Goal: Navigation & Orientation: Find specific page/section

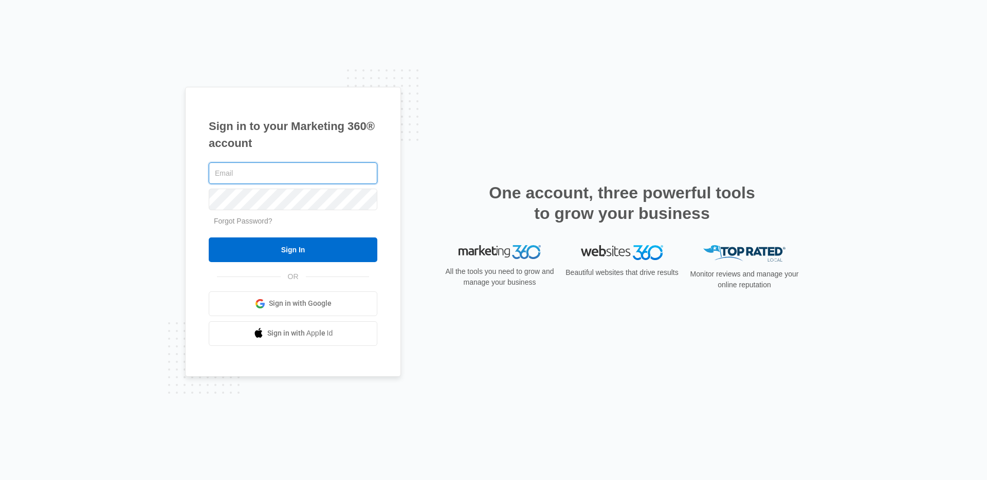
click at [310, 177] on input "text" at bounding box center [293, 174] width 169 height 22
type input "[PERSON_NAME][EMAIL_ADDRESS][PERSON_NAME][DOMAIN_NAME]"
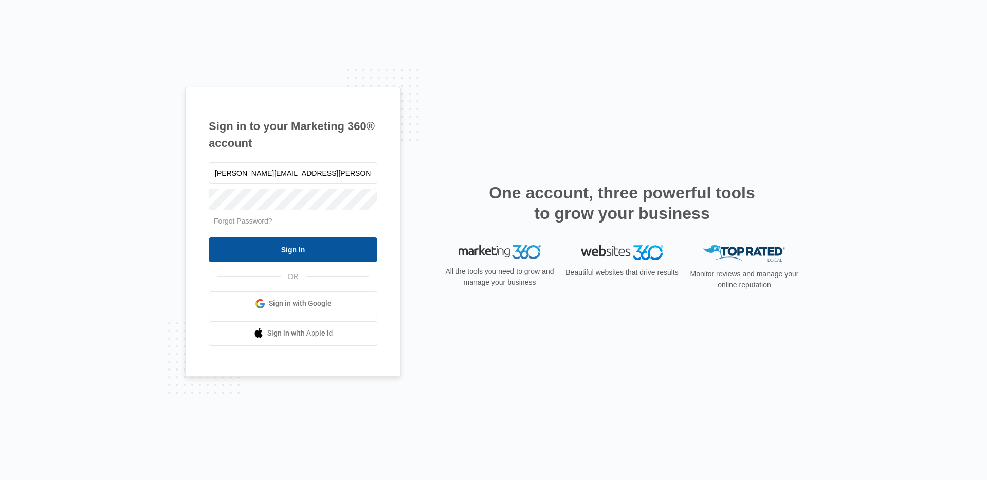
click at [296, 249] on input "Sign In" at bounding box center [293, 250] width 169 height 25
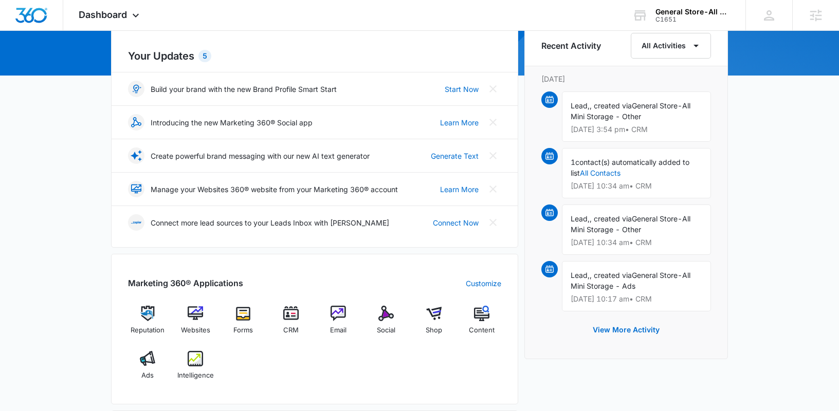
scroll to position [317, 0]
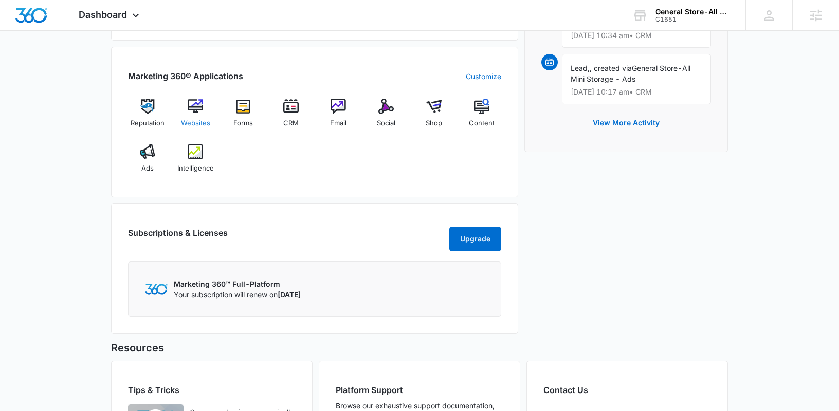
click at [205, 119] on span "Websites" at bounding box center [195, 123] width 29 height 10
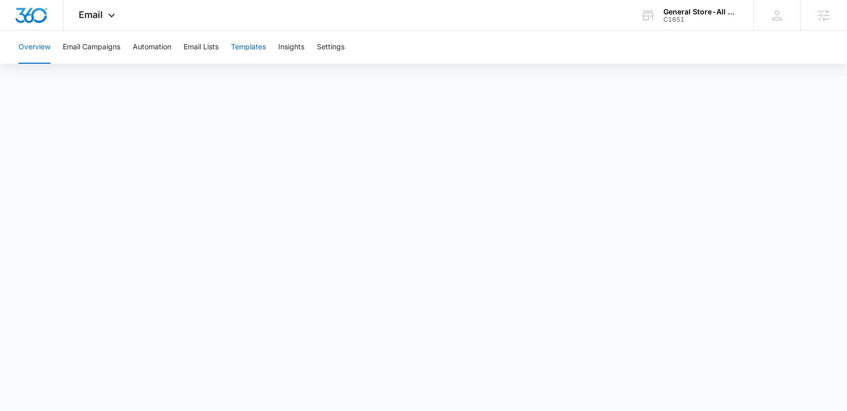
click at [254, 49] on button "Templates" at bounding box center [248, 47] width 35 height 33
click at [102, 14] on span "Email" at bounding box center [91, 14] width 24 height 11
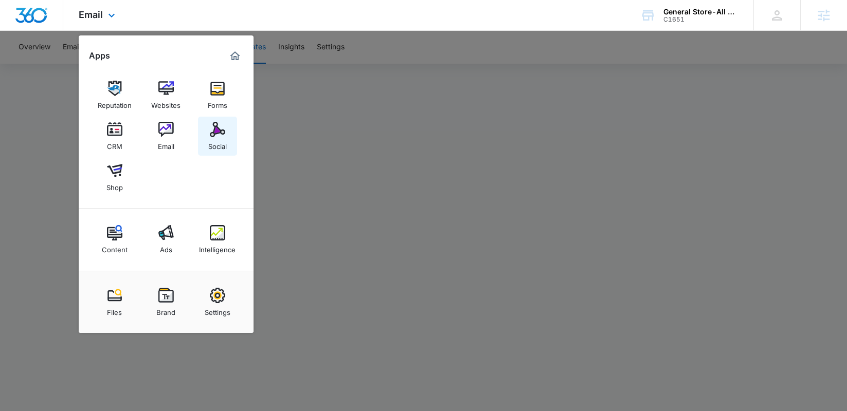
click at [219, 138] on div "Social" at bounding box center [217, 143] width 19 height 13
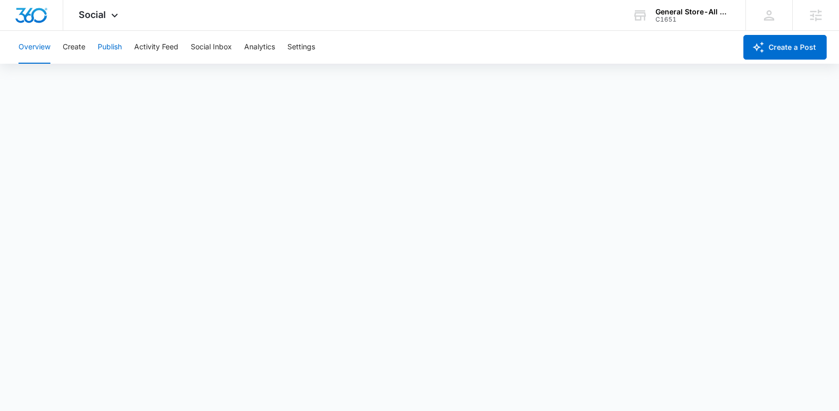
click at [119, 47] on button "Publish" at bounding box center [110, 47] width 24 height 33
click at [99, 21] on div "Social Apps Reputation Websites Forms CRM Email Social Shop Content Ads Intelli…" at bounding box center [99, 15] width 73 height 30
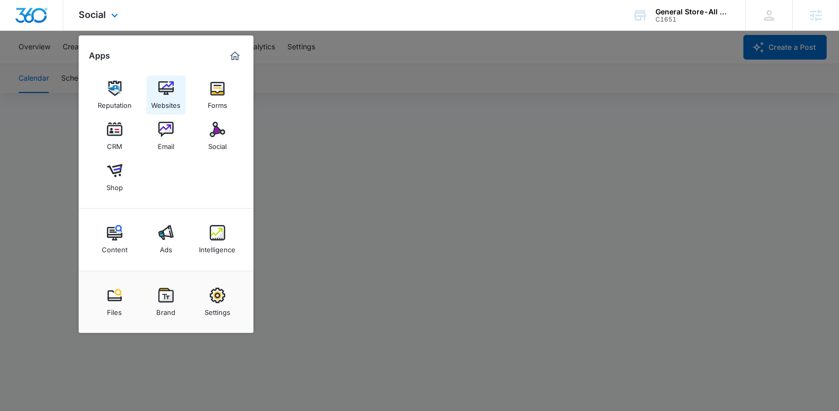
click at [173, 92] on img at bounding box center [165, 88] width 15 height 15
